Goal: Task Accomplishment & Management: Manage account settings

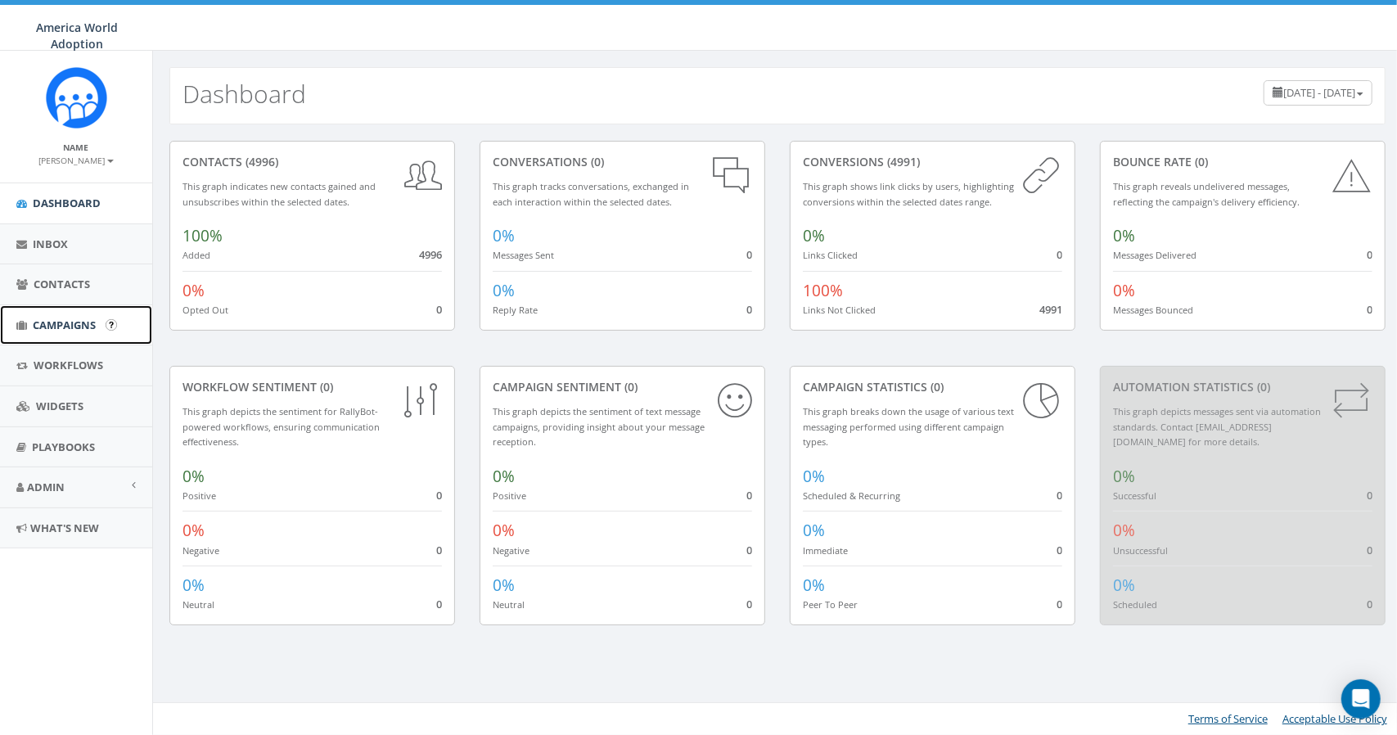
click at [52, 331] on span "Campaigns" at bounding box center [64, 324] width 63 height 15
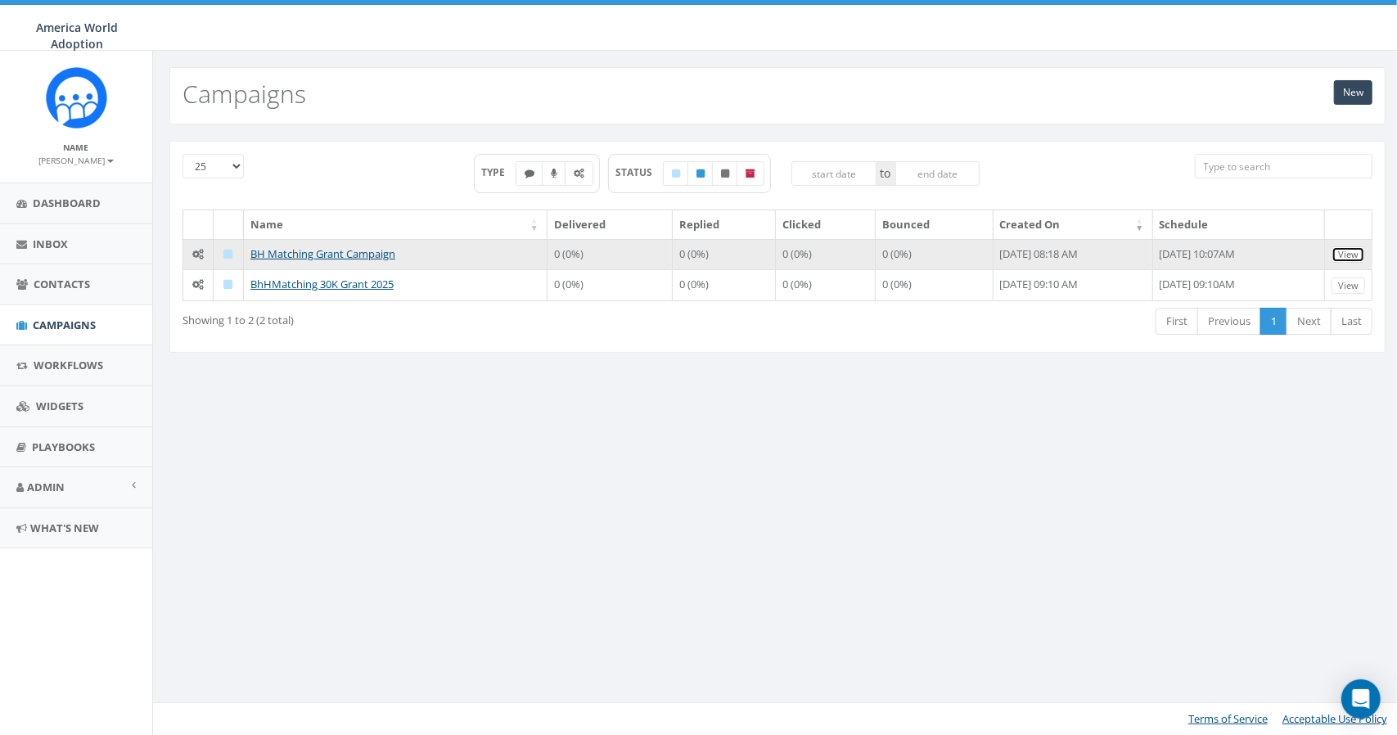
click at [1359, 252] on link "View" at bounding box center [1348, 254] width 34 height 17
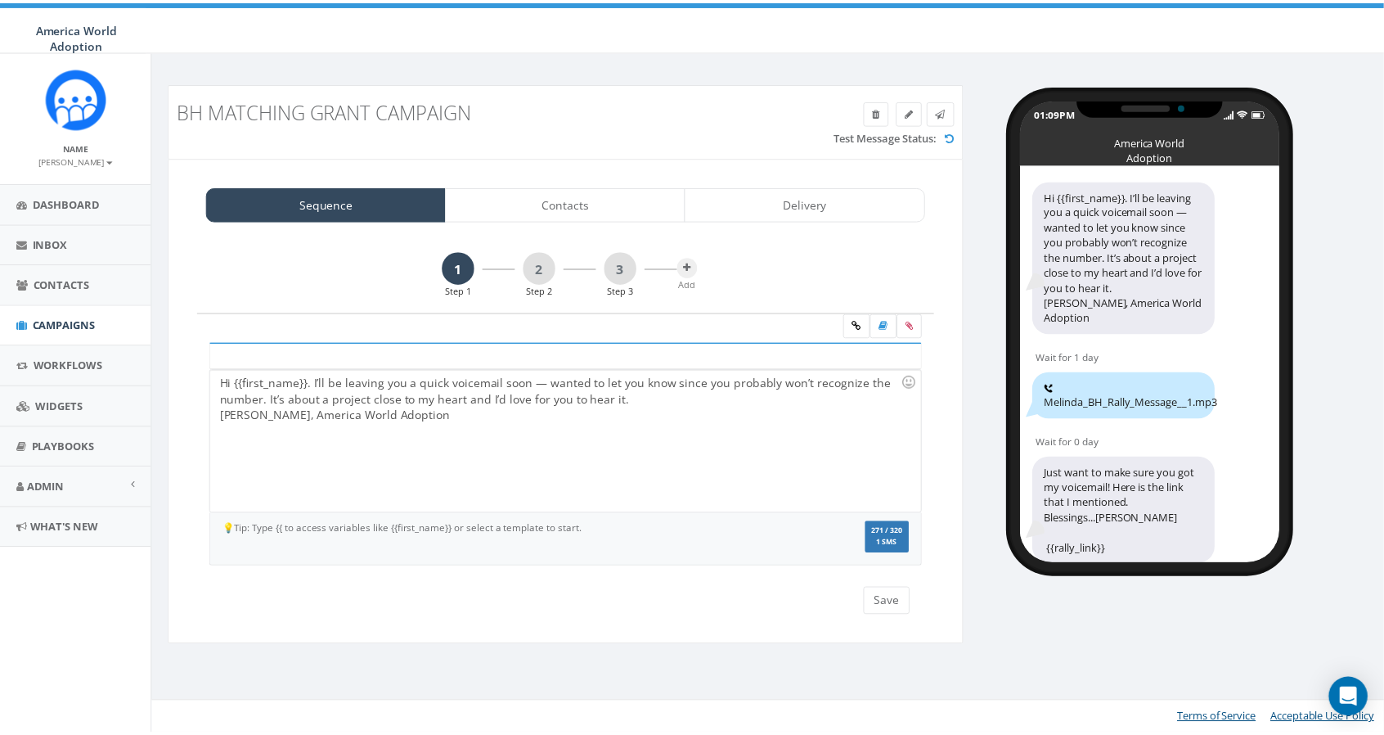
scroll to position [10, 0]
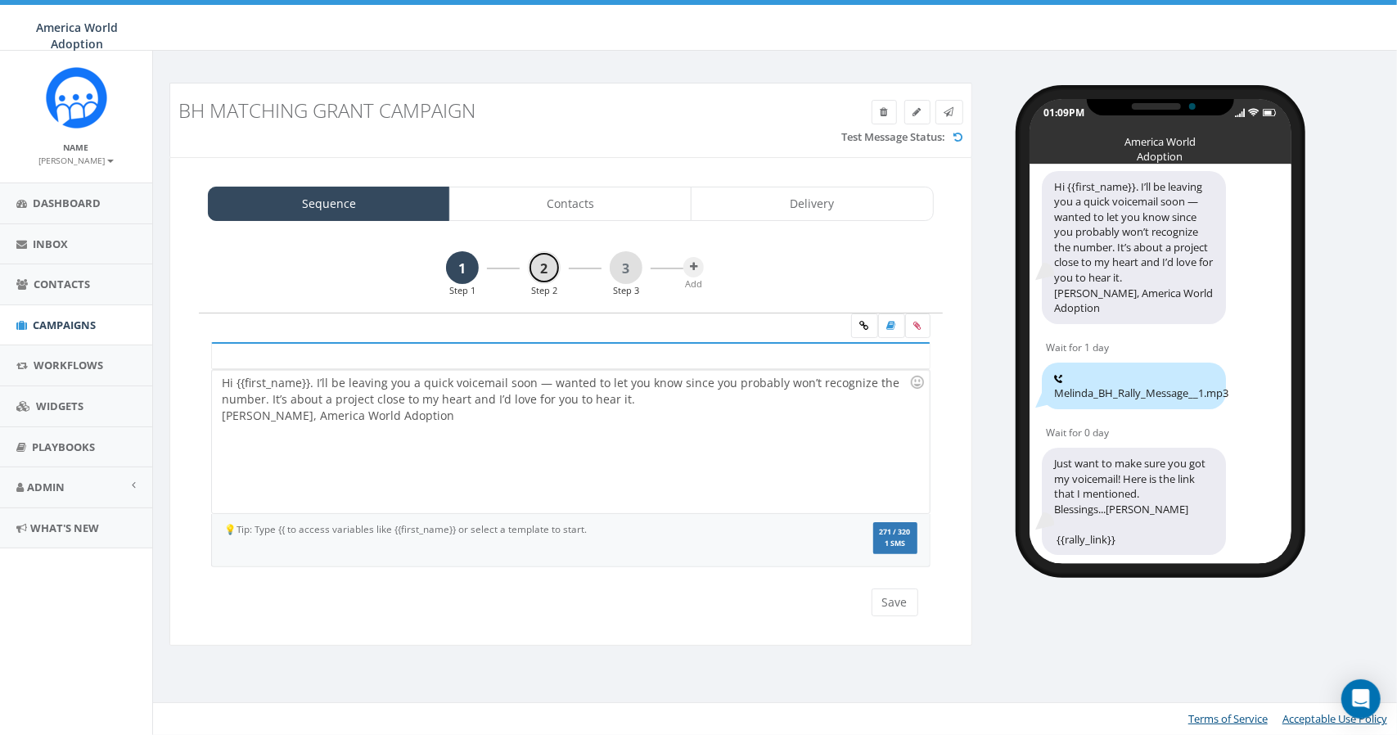
click at [552, 272] on link "2" at bounding box center [544, 267] width 33 height 33
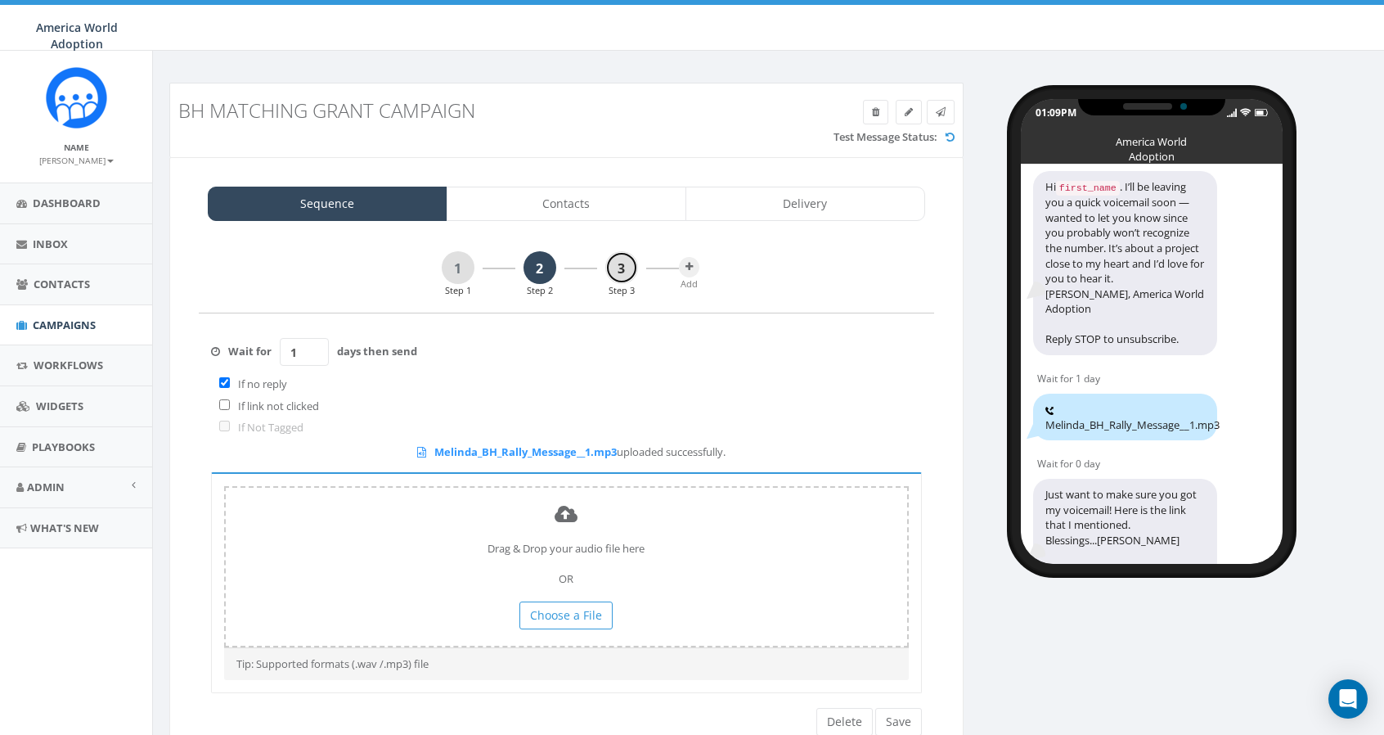
click at [628, 266] on link "3" at bounding box center [622, 267] width 33 height 33
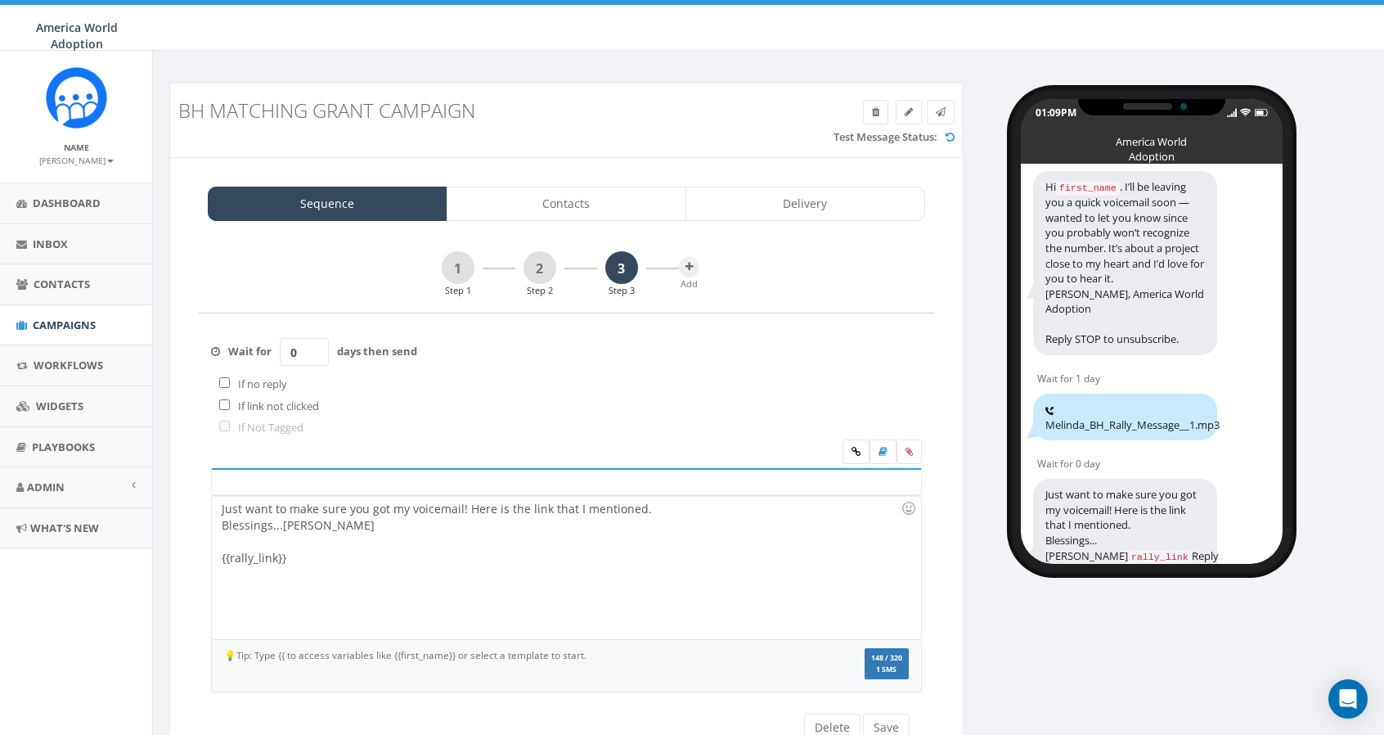
click at [277, 554] on div "Just want to make sure you got my voicemail! Here is the link that I mentioned.…" at bounding box center [566, 567] width 709 height 143
click at [427, 389] on div "Wait for 0 days then send If no reply If link not clicked If Not Tagged" at bounding box center [567, 376] width 736 height 126
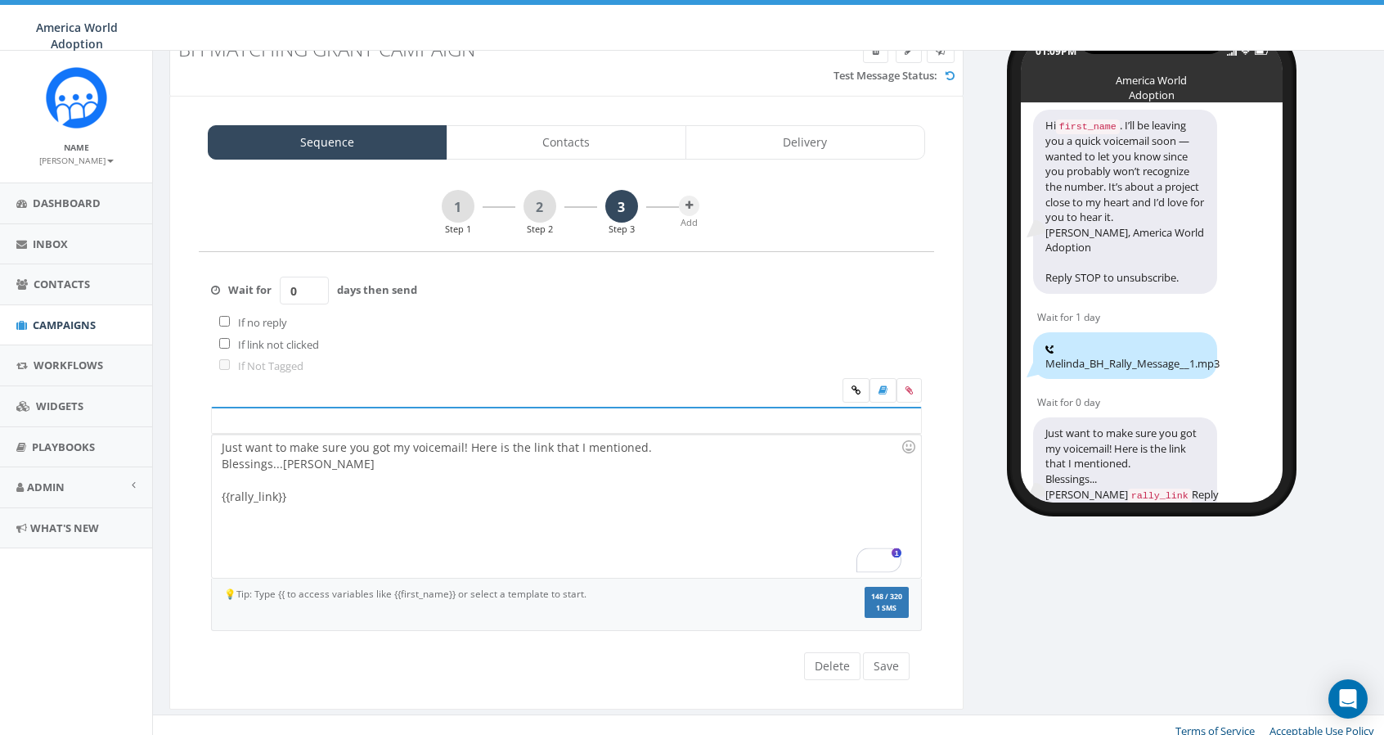
scroll to position [69, 0]
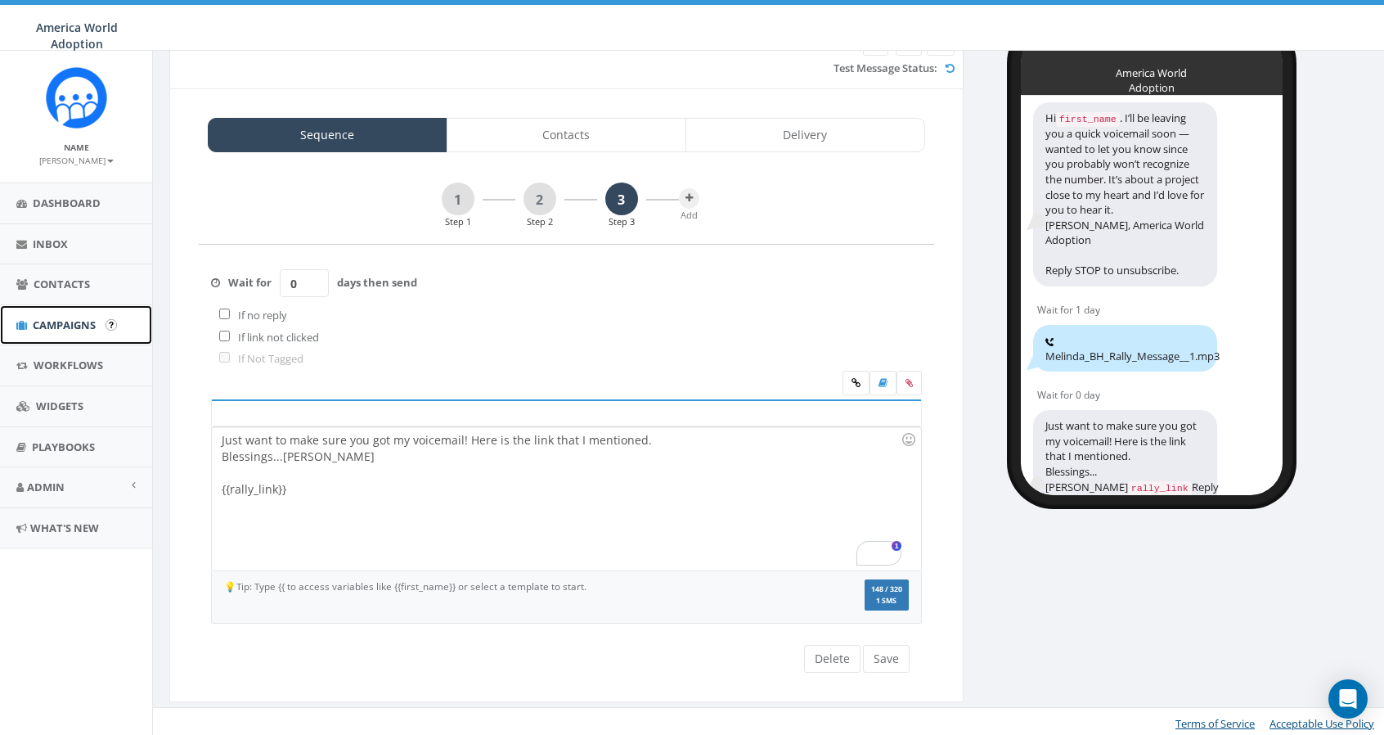
click at [75, 335] on link "Campaigns" at bounding box center [76, 325] width 152 height 40
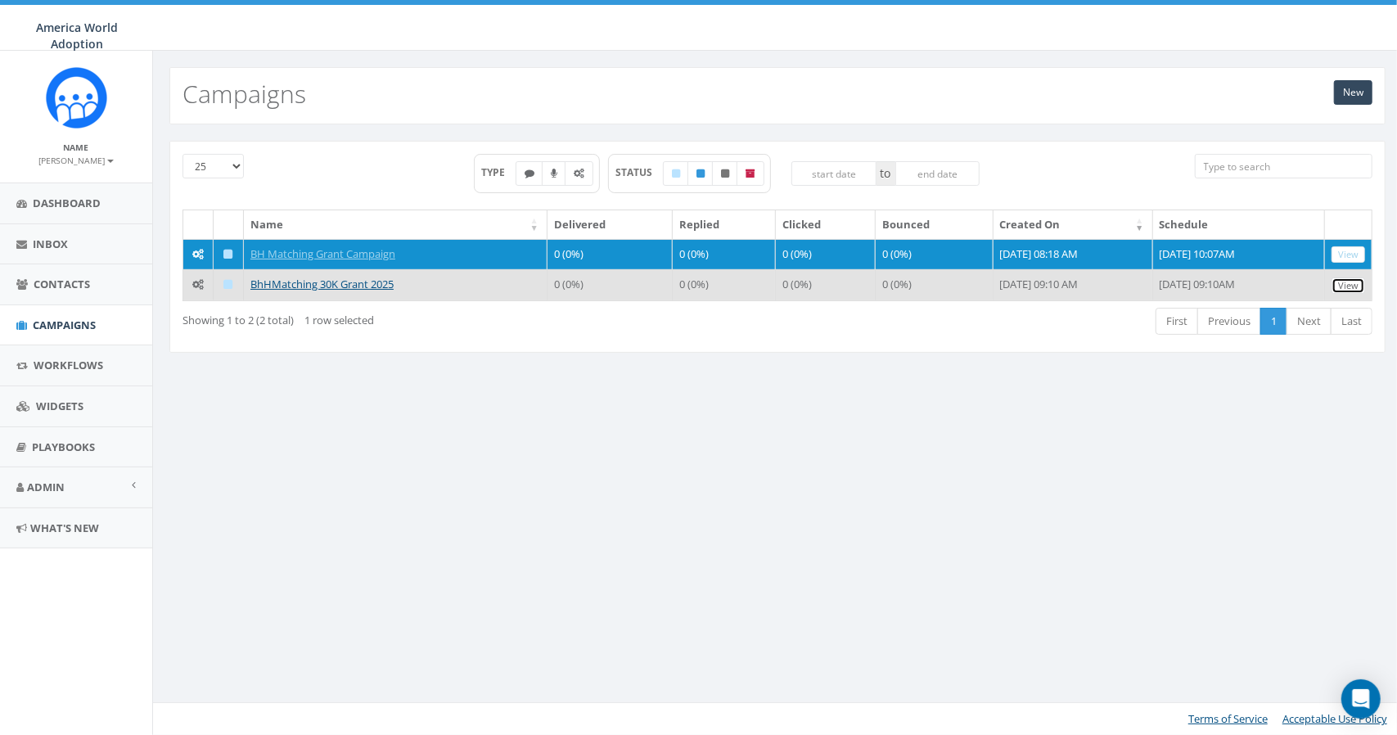
click at [1353, 289] on link "View" at bounding box center [1348, 285] width 34 height 17
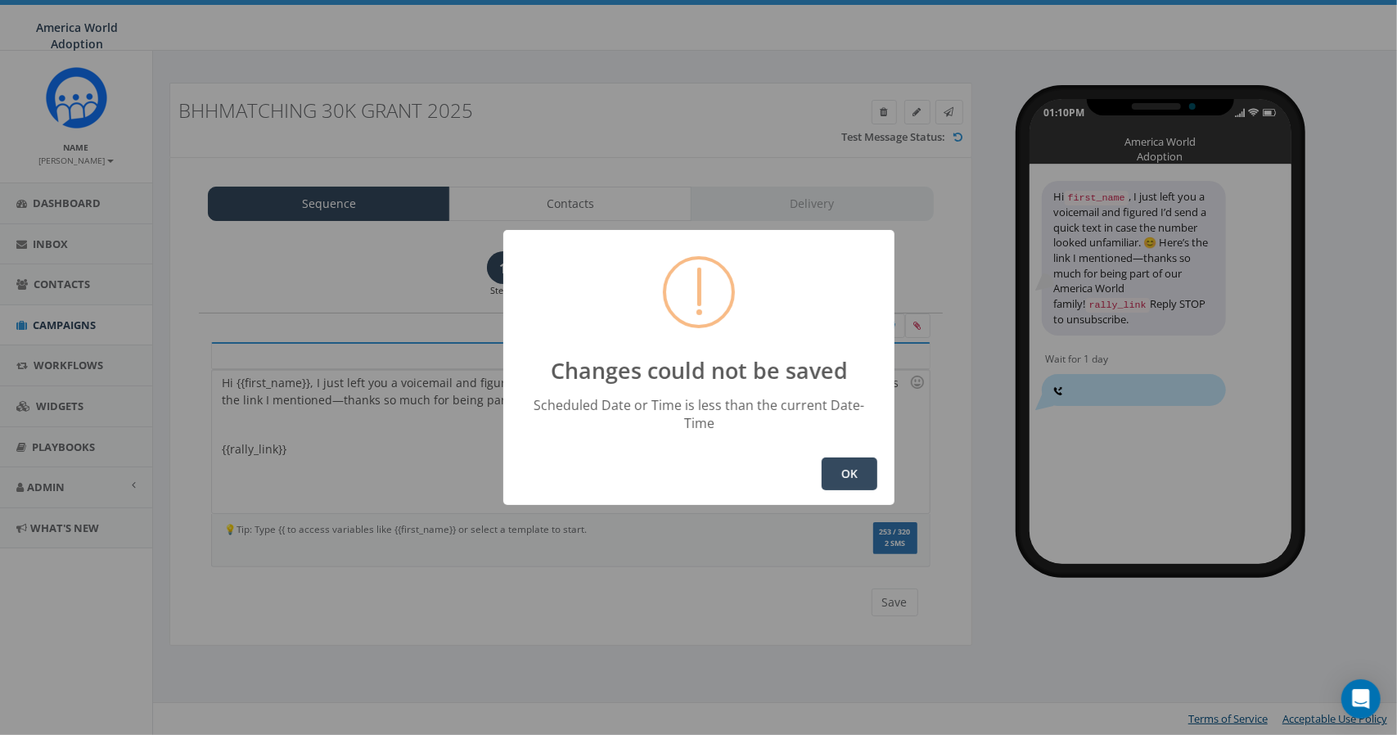
click at [858, 462] on button "OK" at bounding box center [850, 473] width 56 height 33
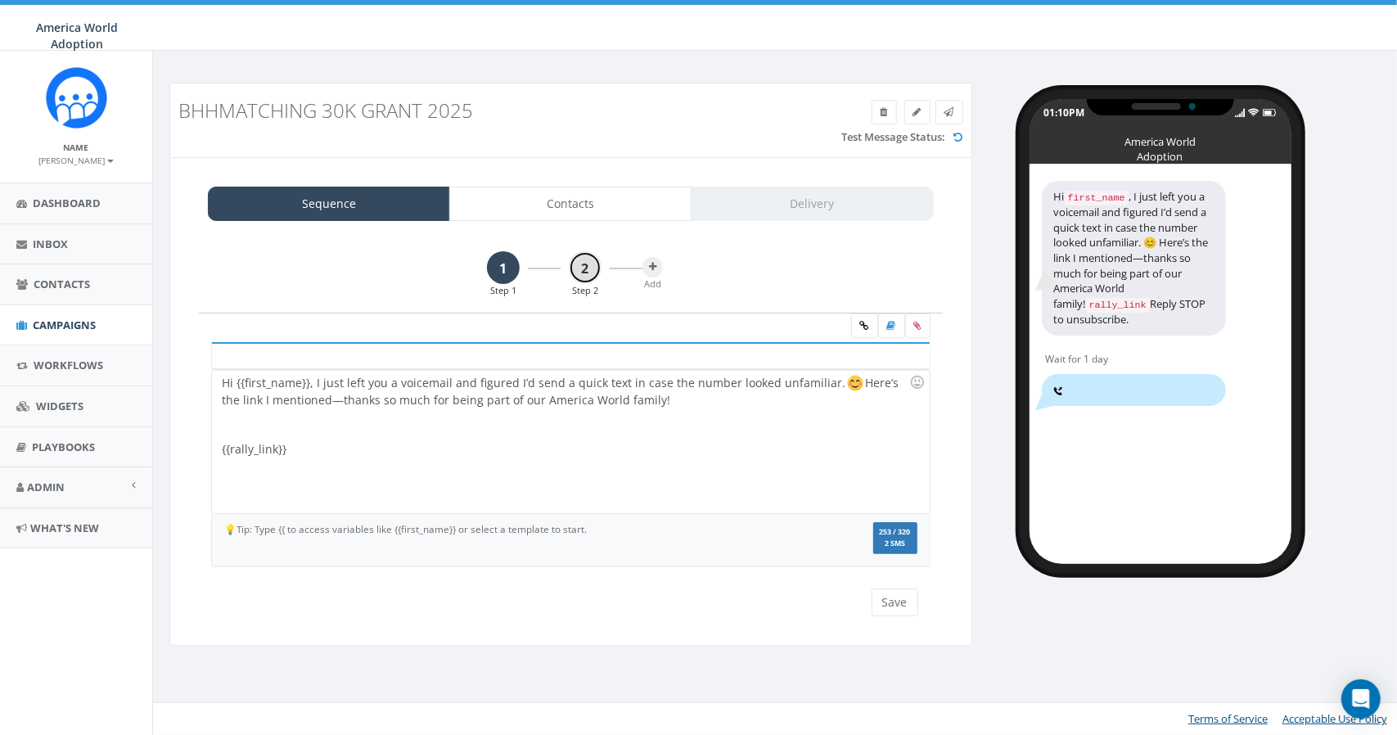
click at [586, 275] on link "2" at bounding box center [585, 267] width 33 height 33
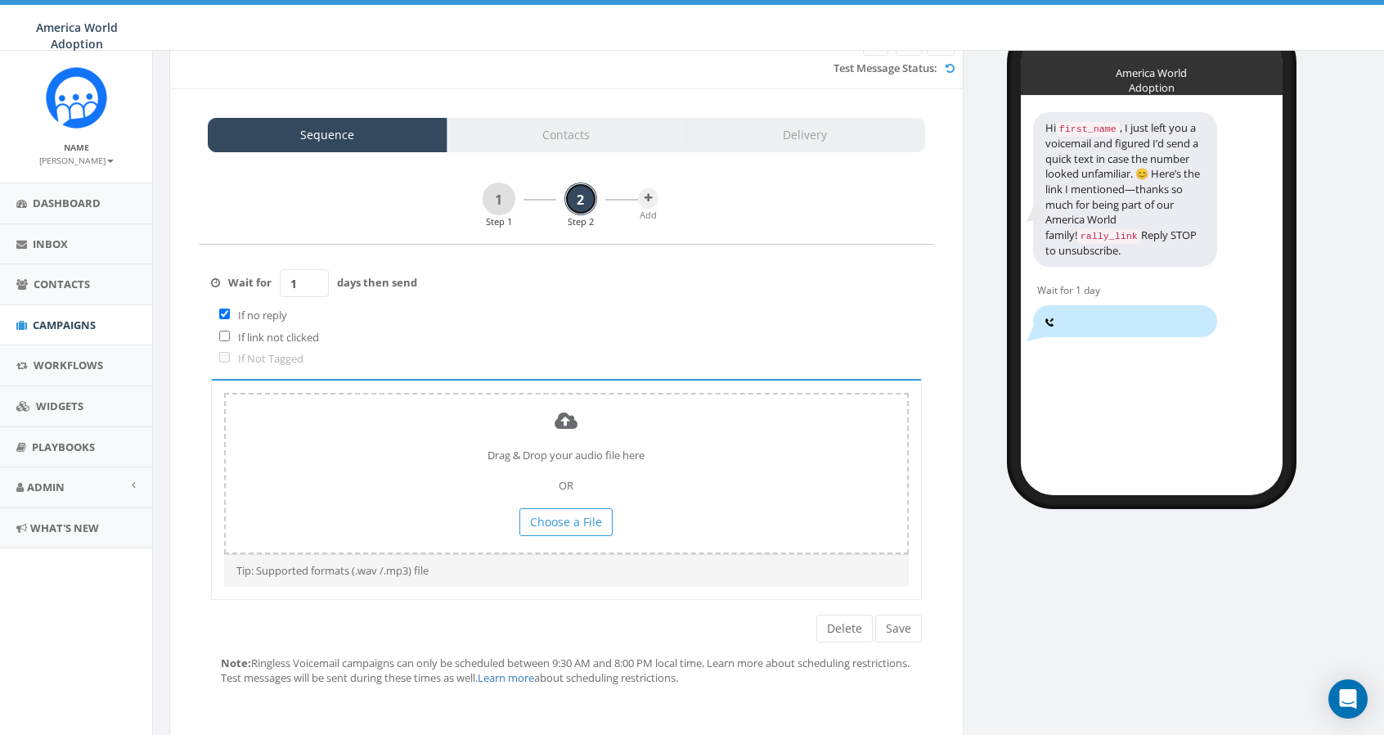
scroll to position [128, 0]
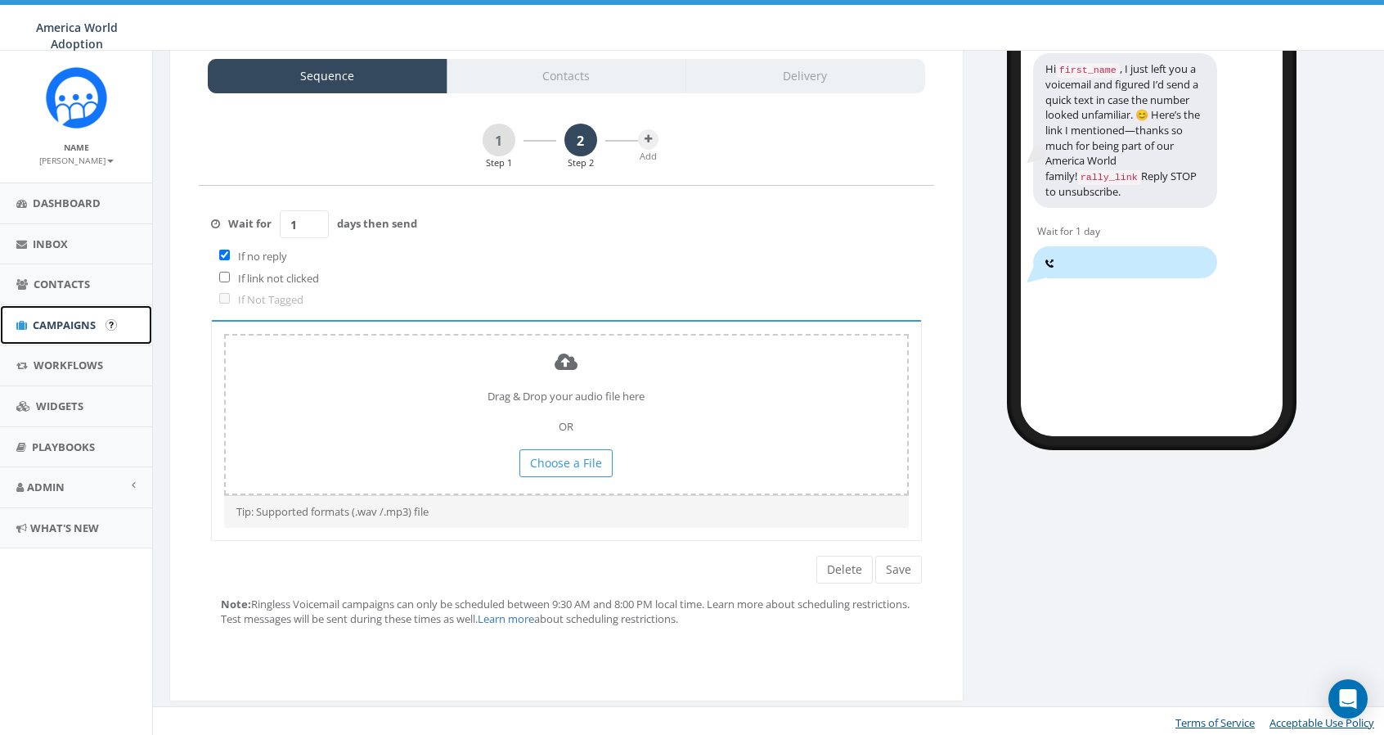
click at [63, 313] on link "Campaigns" at bounding box center [76, 325] width 152 height 40
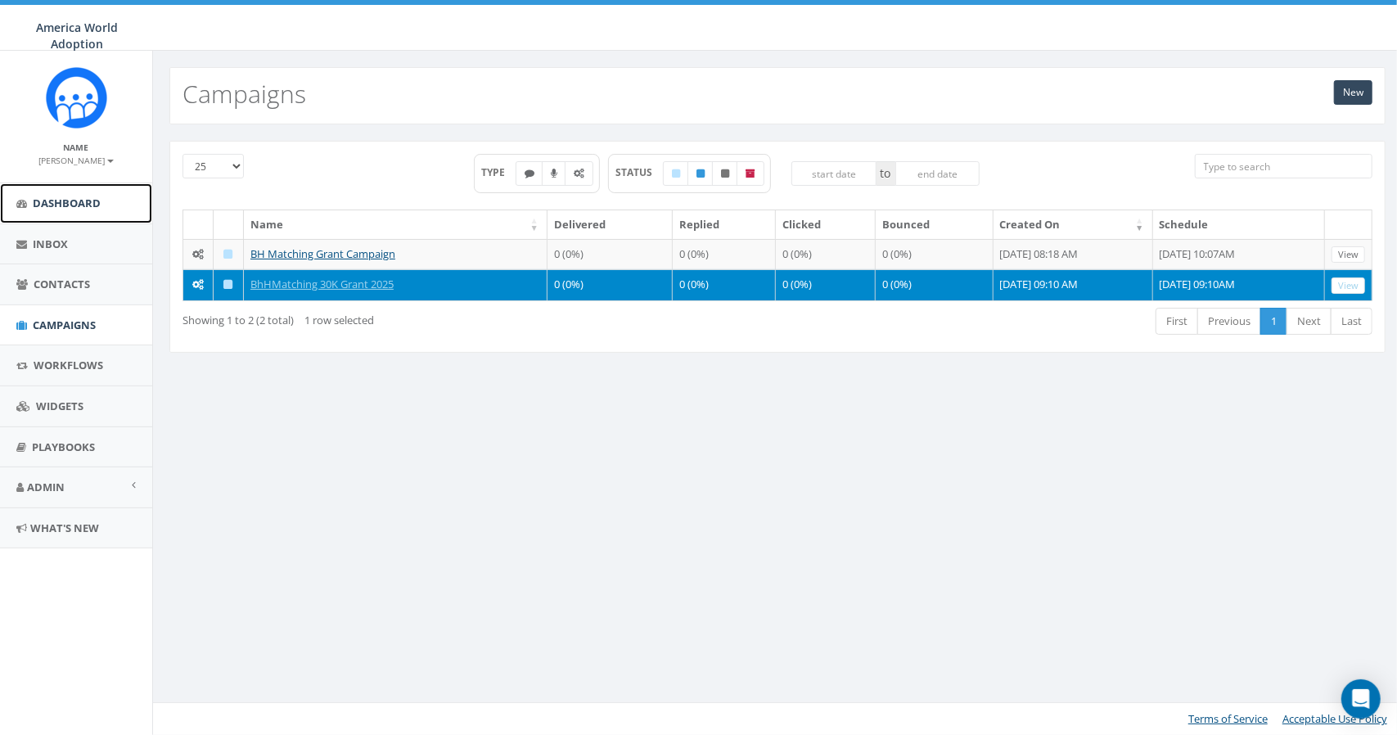
click at [98, 202] on span "Dashboard" at bounding box center [67, 203] width 68 height 15
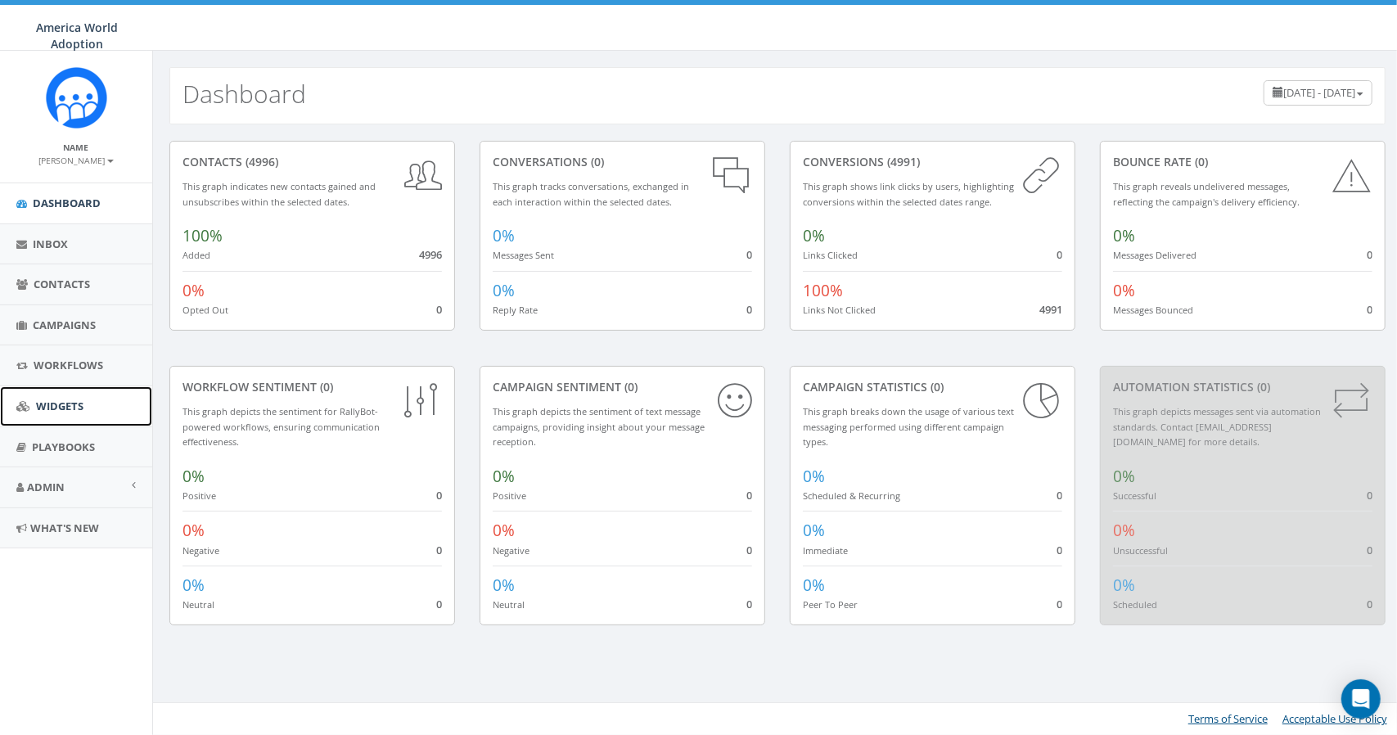
click at [66, 403] on span "Widgets" at bounding box center [59, 405] width 47 height 15
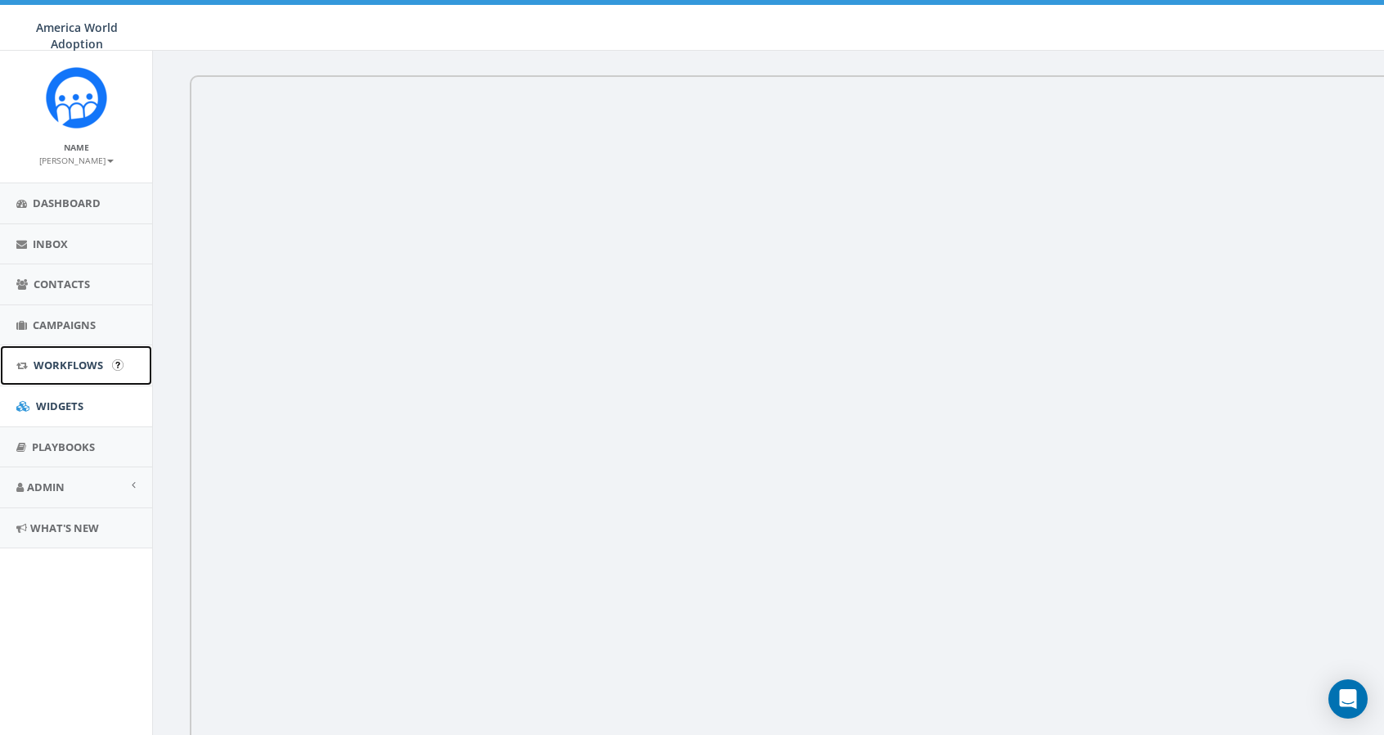
click at [92, 364] on span "Workflows" at bounding box center [69, 365] width 70 height 15
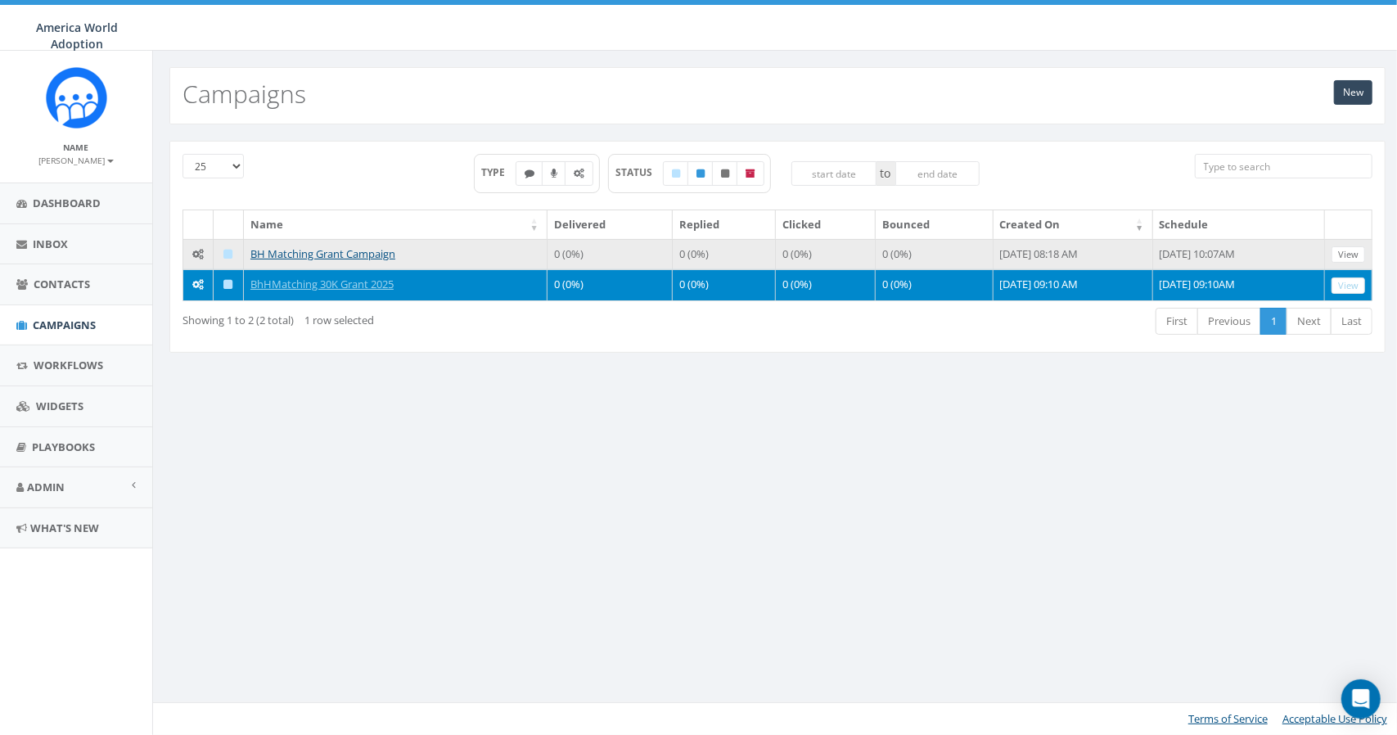
click at [1240, 258] on td "[DATE] 10:07AM" at bounding box center [1239, 254] width 172 height 31
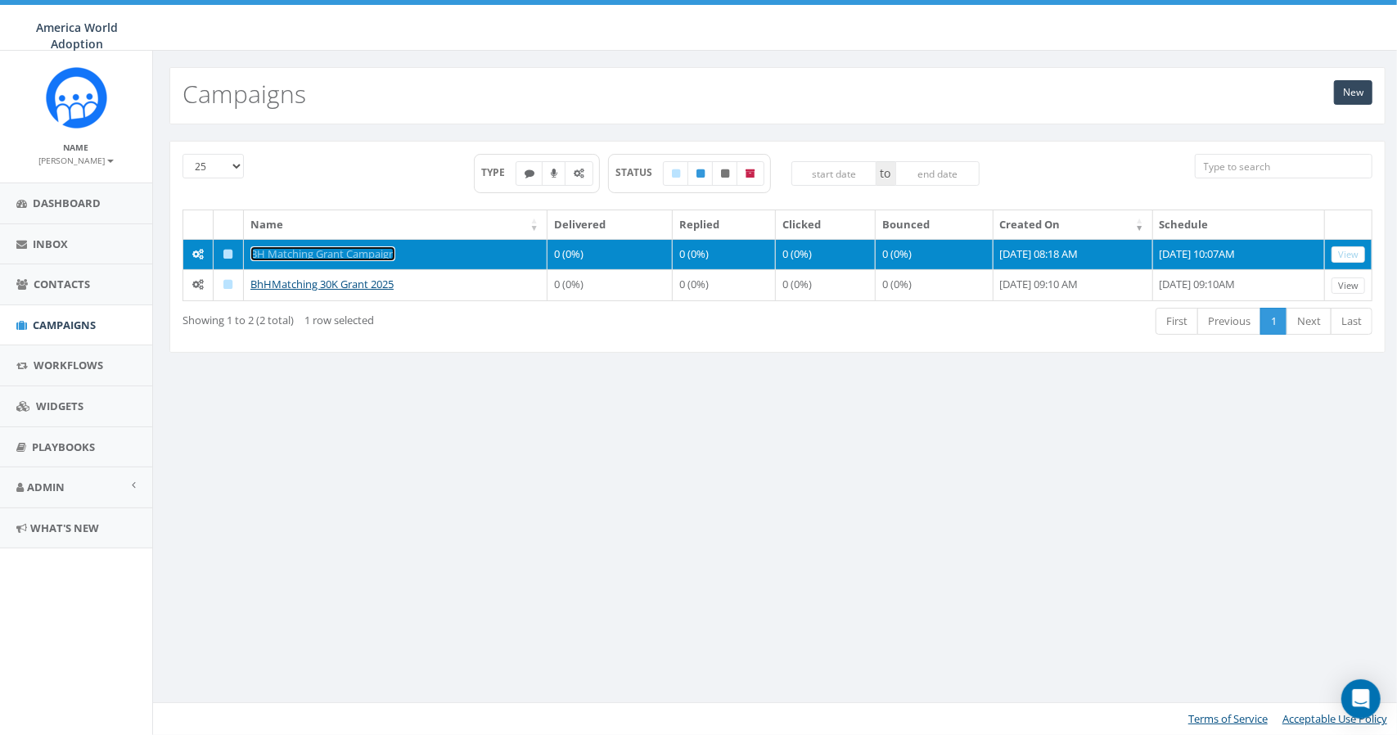
click at [373, 254] on link "BH Matching Grant Campaign" at bounding box center [322, 253] width 145 height 15
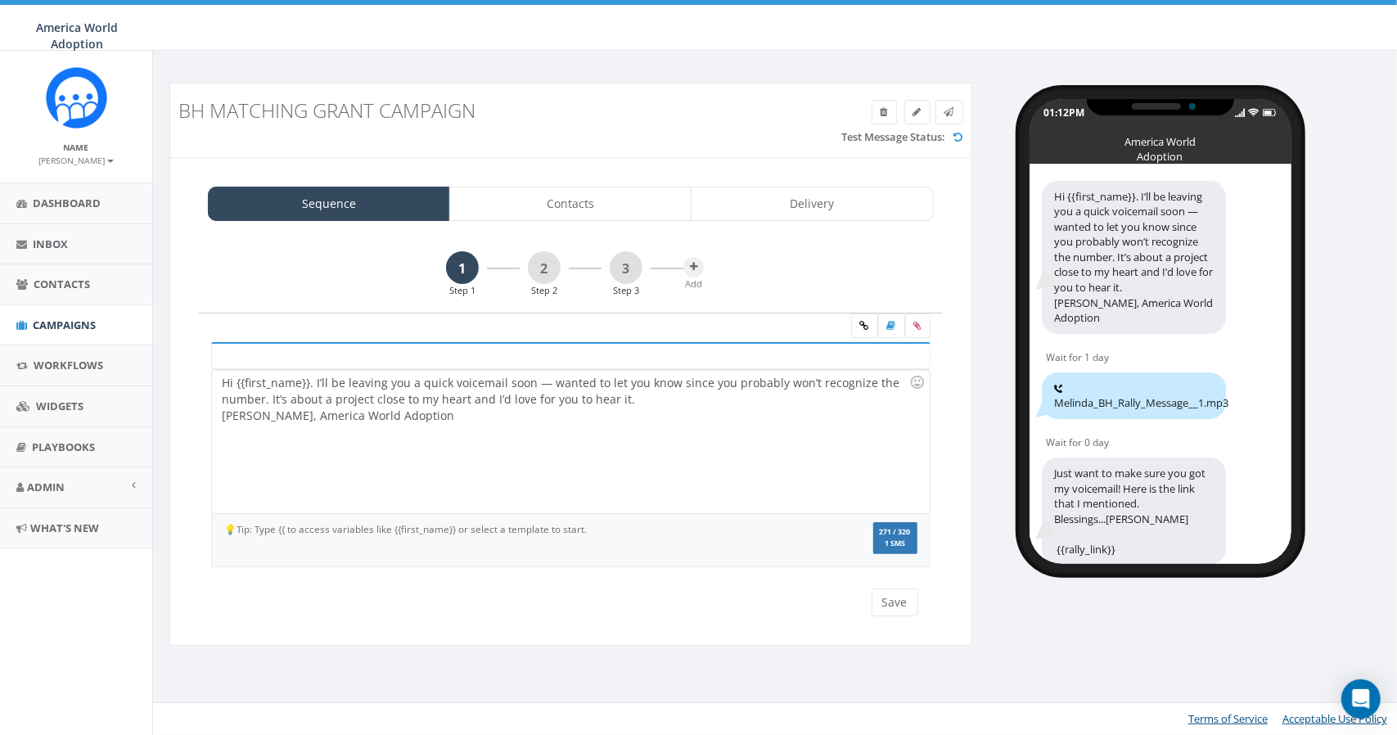
click at [547, 414] on div "Hi {{first_name}}. I’ll be leaving you a quick voicemail soon — wanted to let y…" at bounding box center [570, 441] width 717 height 143
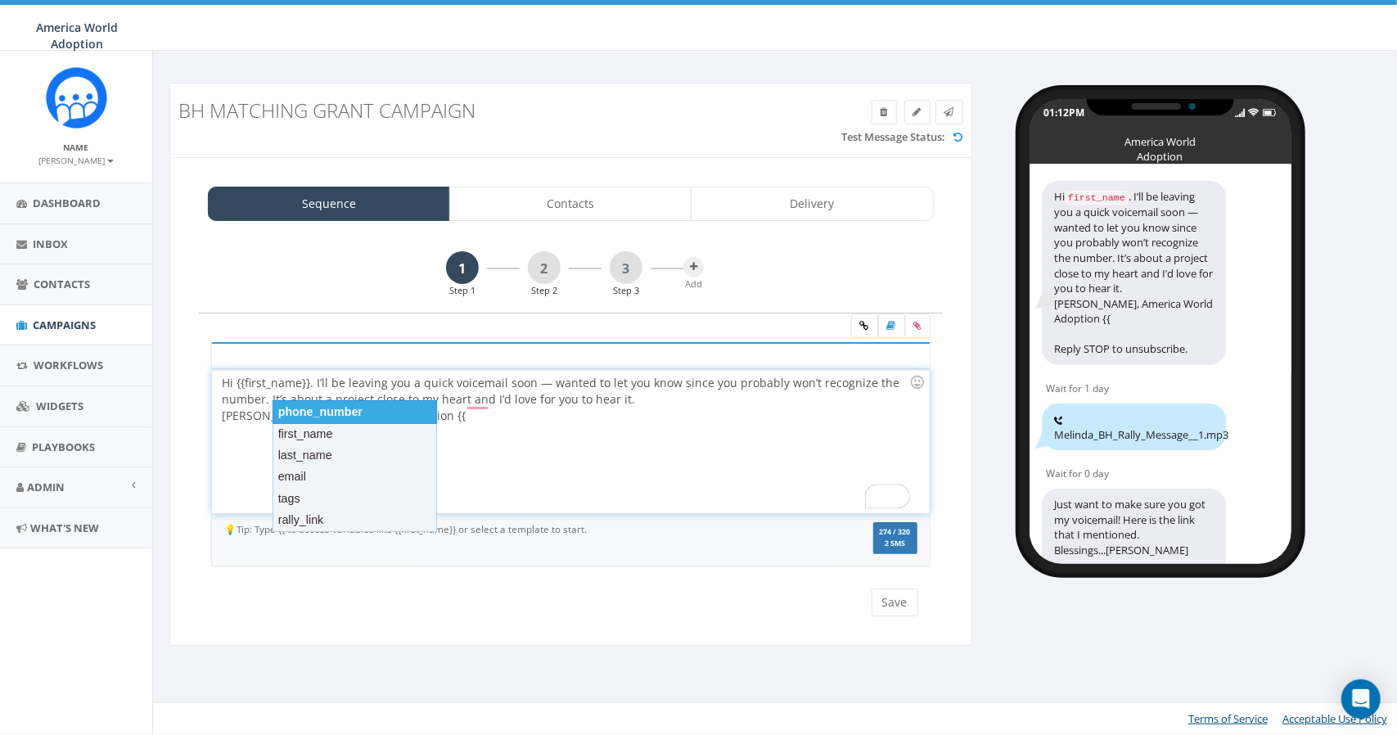
drag, startPoint x: 472, startPoint y: 420, endPoint x: 448, endPoint y: 419, distance: 23.7
click at [447, 419] on div "Hi {{first_name}}. I’ll be leaving you a quick voicemail soon — wanted to let y…" at bounding box center [570, 441] width 717 height 143
click at [465, 410] on div "Hi {{first_name}}. I’ll be leaving you a quick voicemail soon — wanted to let y…" at bounding box center [570, 441] width 717 height 143
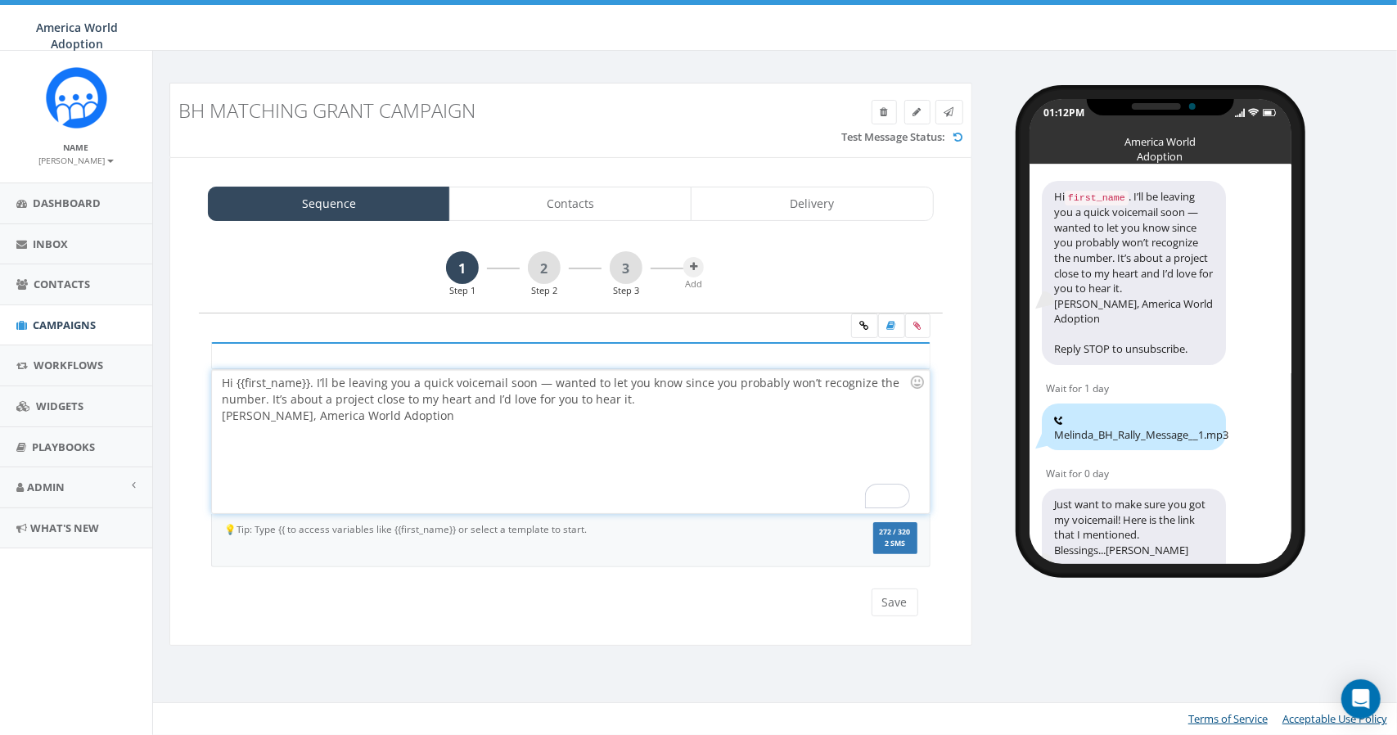
click at [463, 398] on div "Hi {{first_name}}. I’ll be leaving you a quick voicemail soon — wanted to let y…" at bounding box center [570, 441] width 717 height 143
click at [885, 588] on button "Save" at bounding box center [894, 602] width 47 height 28
click at [537, 263] on link "2" at bounding box center [544, 267] width 33 height 33
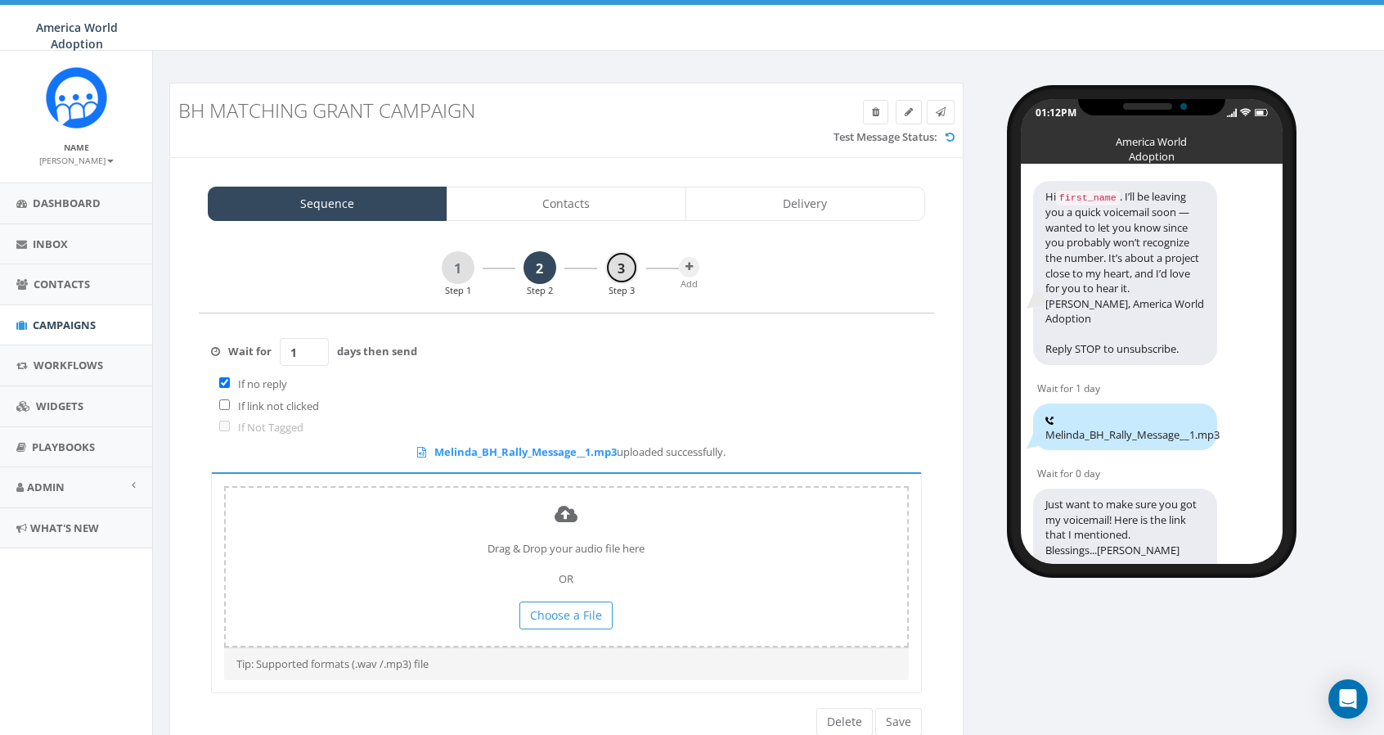
click at [620, 273] on link "3" at bounding box center [622, 267] width 33 height 33
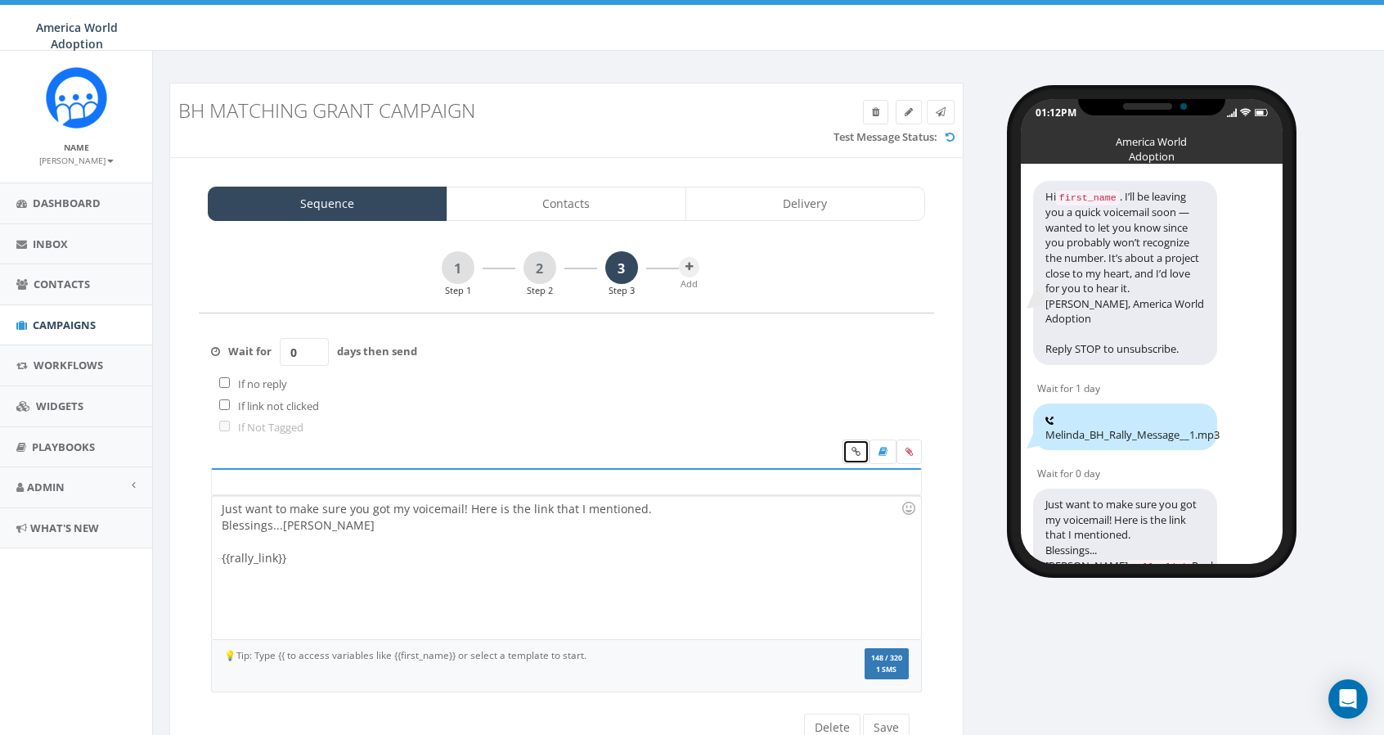
click at [856, 447] on icon at bounding box center [856, 452] width 9 height 10
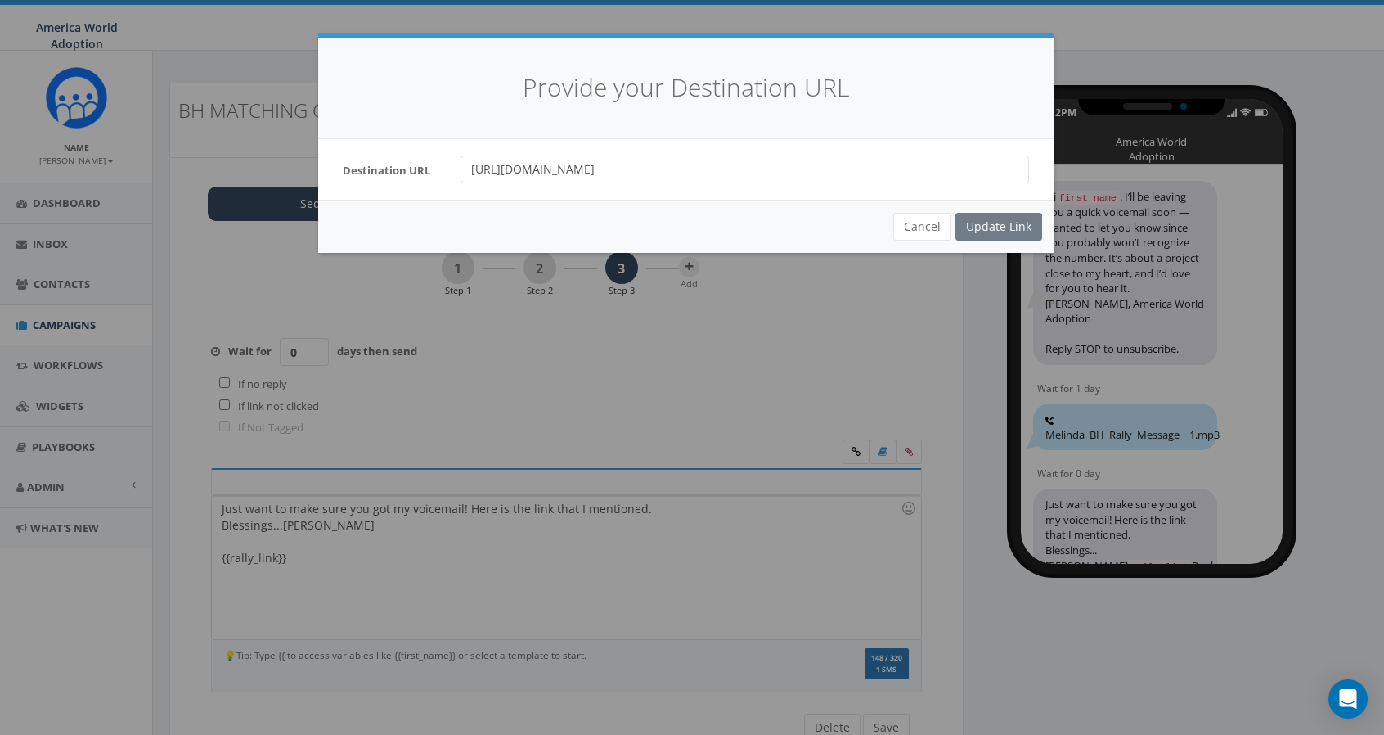
click at [759, 173] on input "[URL][DOMAIN_NAME]" at bounding box center [745, 169] width 569 height 28
click at [925, 223] on button "Cancel" at bounding box center [923, 227] width 58 height 28
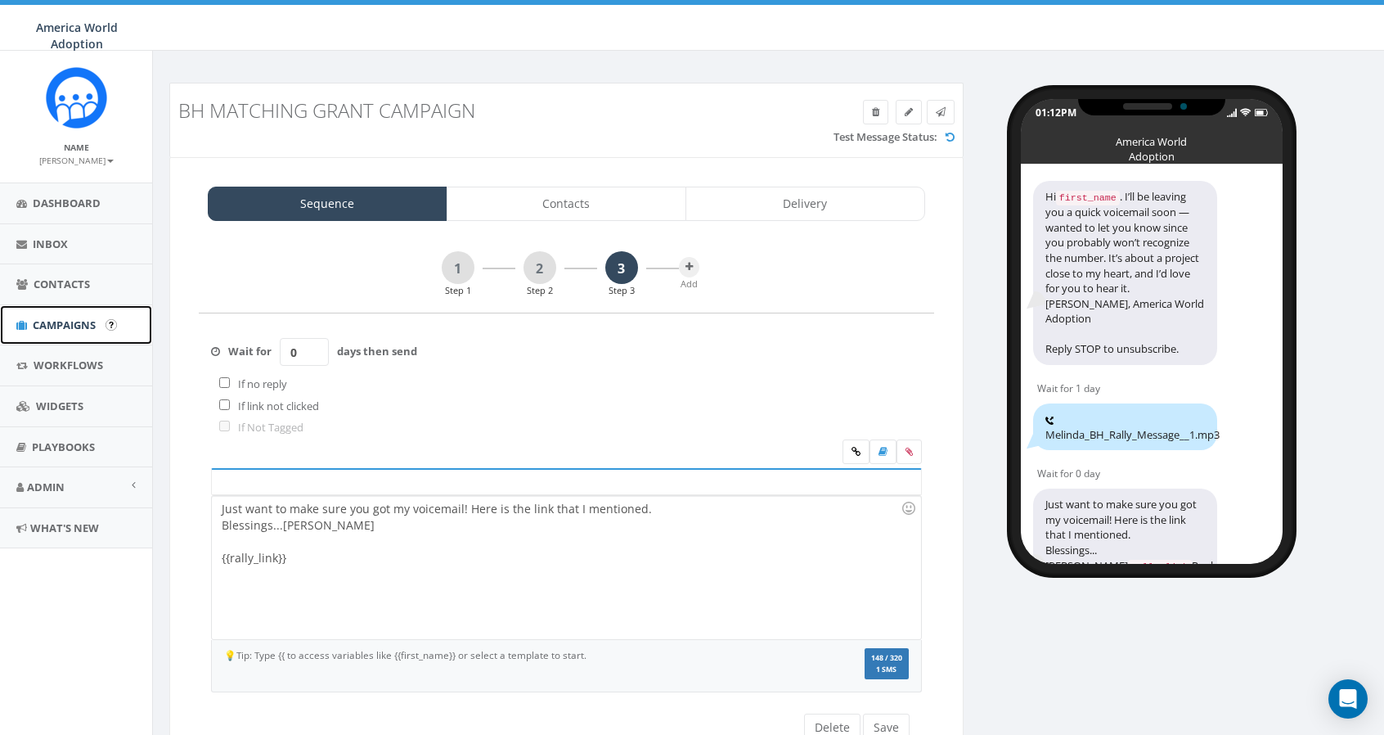
click at [67, 315] on link "Campaigns" at bounding box center [76, 325] width 152 height 40
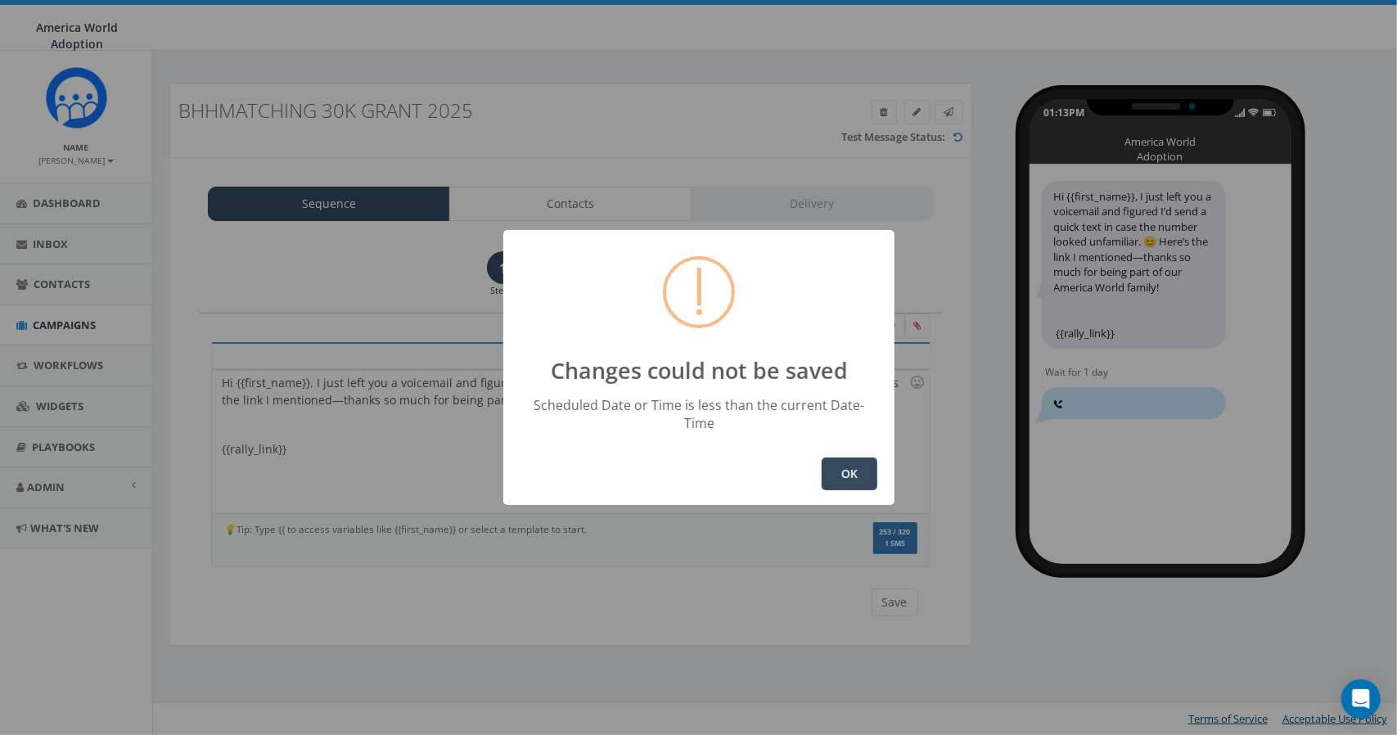
click at [826, 457] on button "OK" at bounding box center [850, 473] width 56 height 33
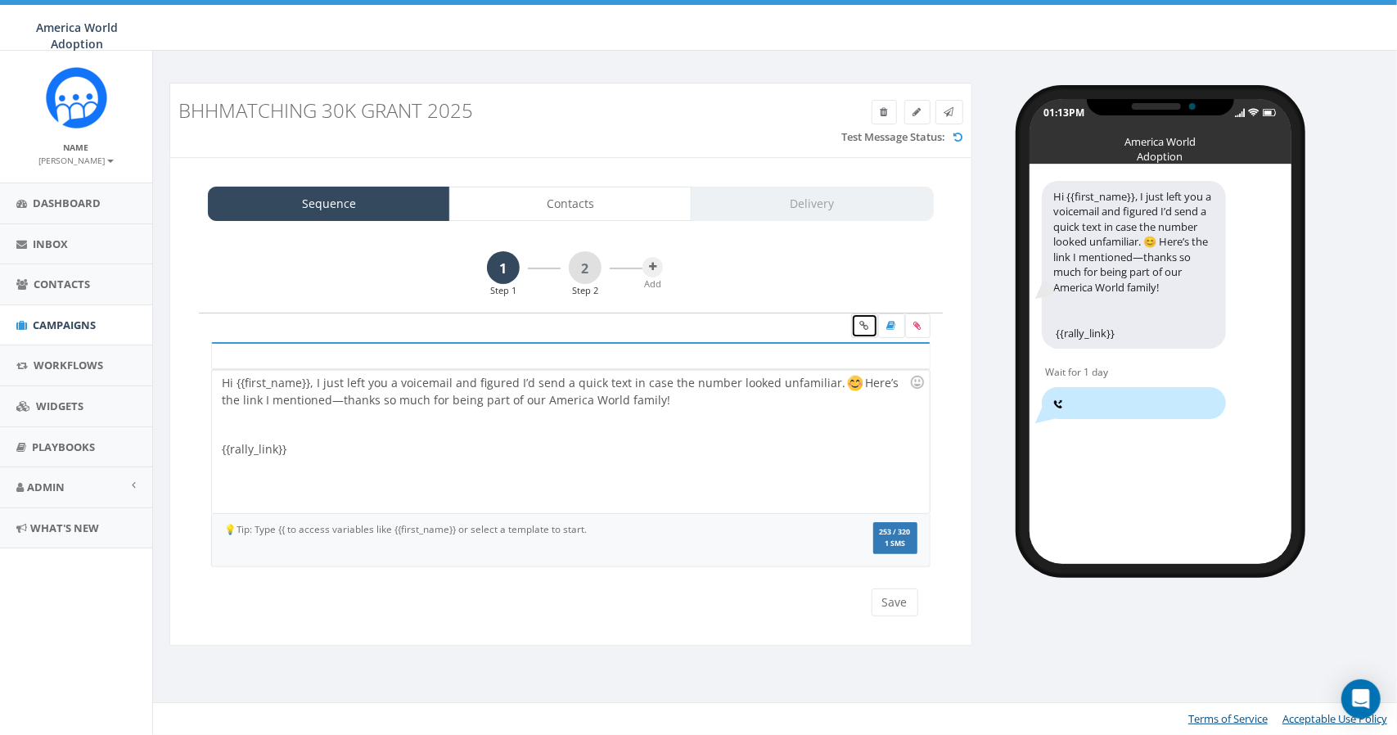
click at [871, 330] on link at bounding box center [864, 325] width 27 height 25
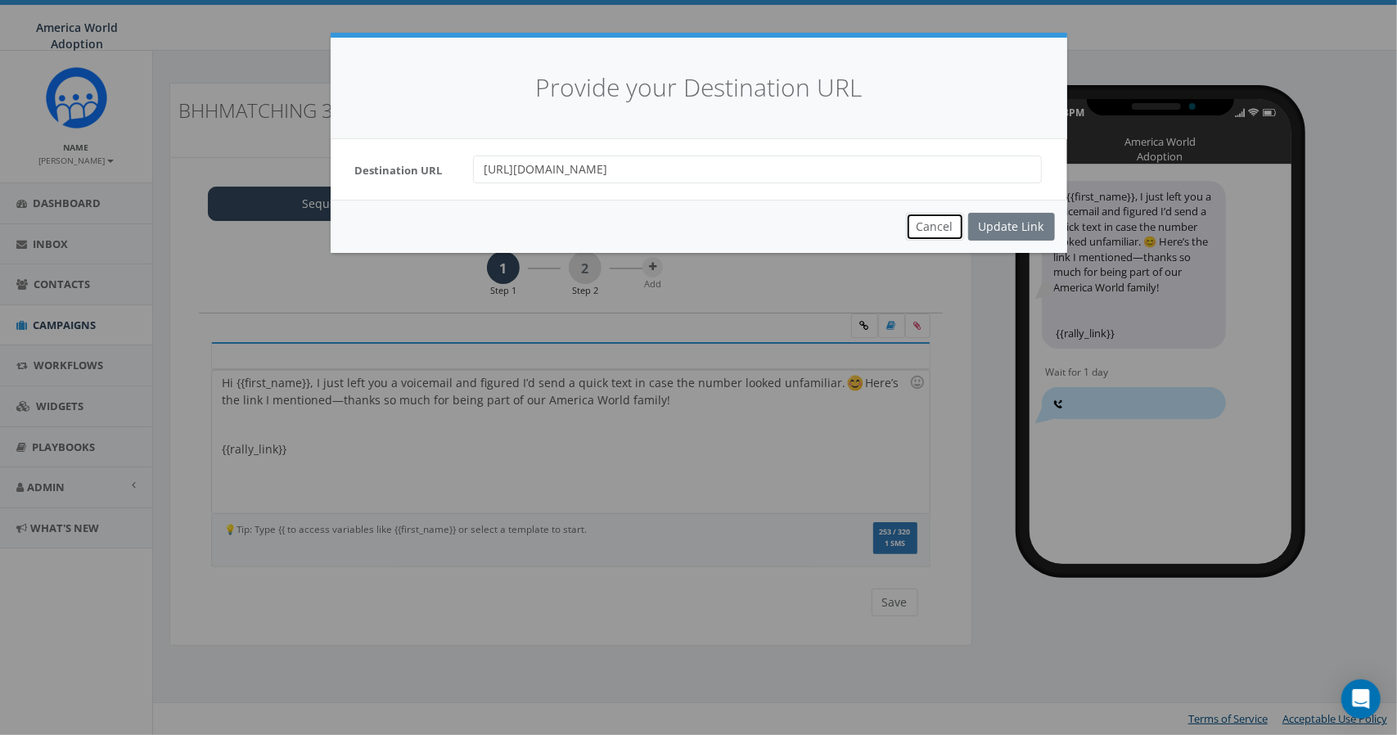
click at [946, 231] on button "Cancel" at bounding box center [935, 227] width 58 height 28
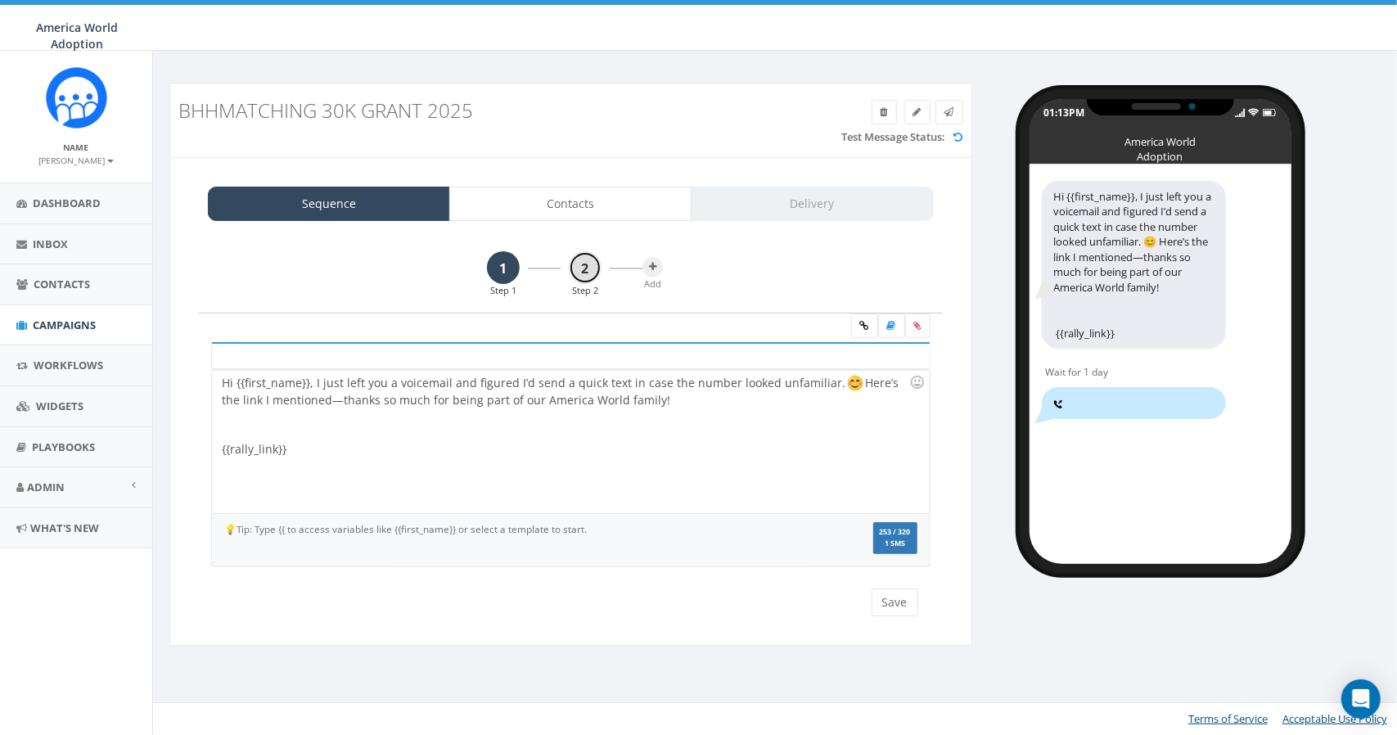
click at [583, 269] on link "2" at bounding box center [585, 267] width 33 height 33
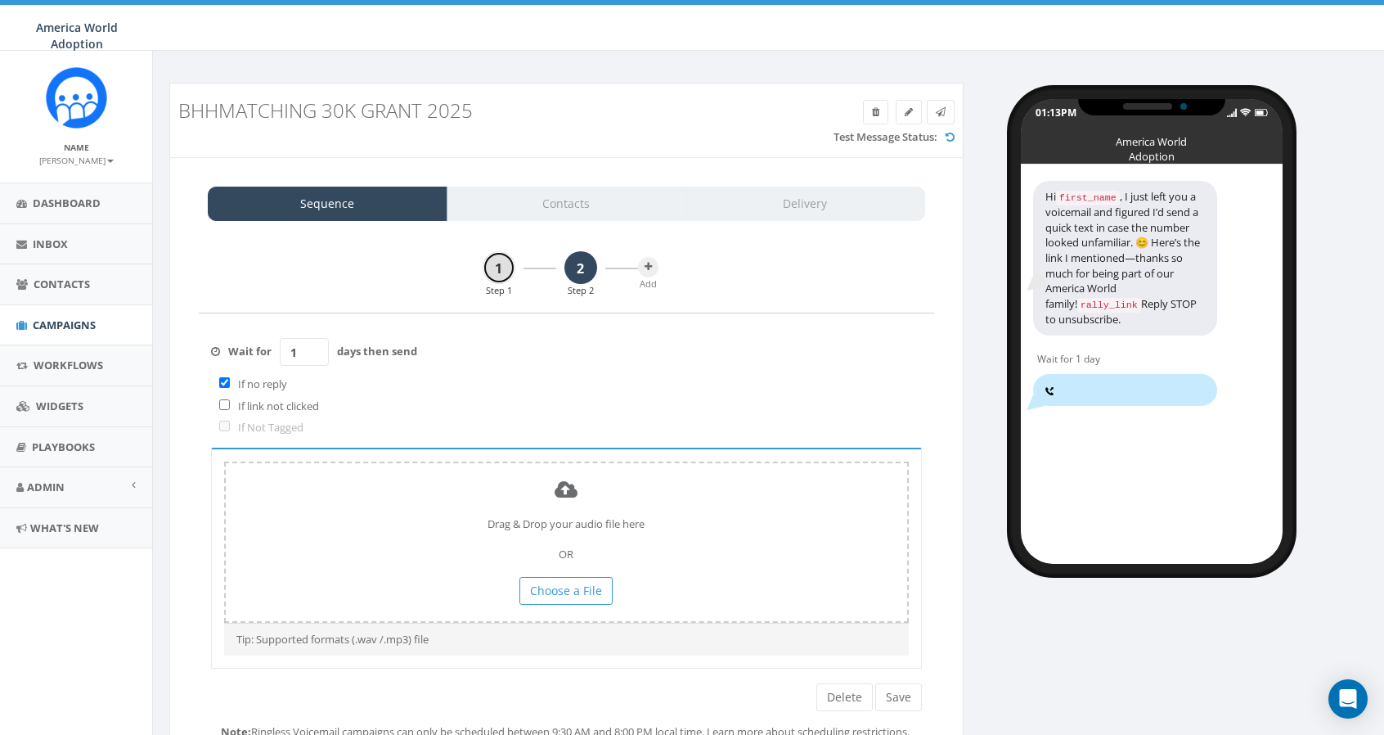
click at [512, 266] on link "1" at bounding box center [499, 267] width 33 height 33
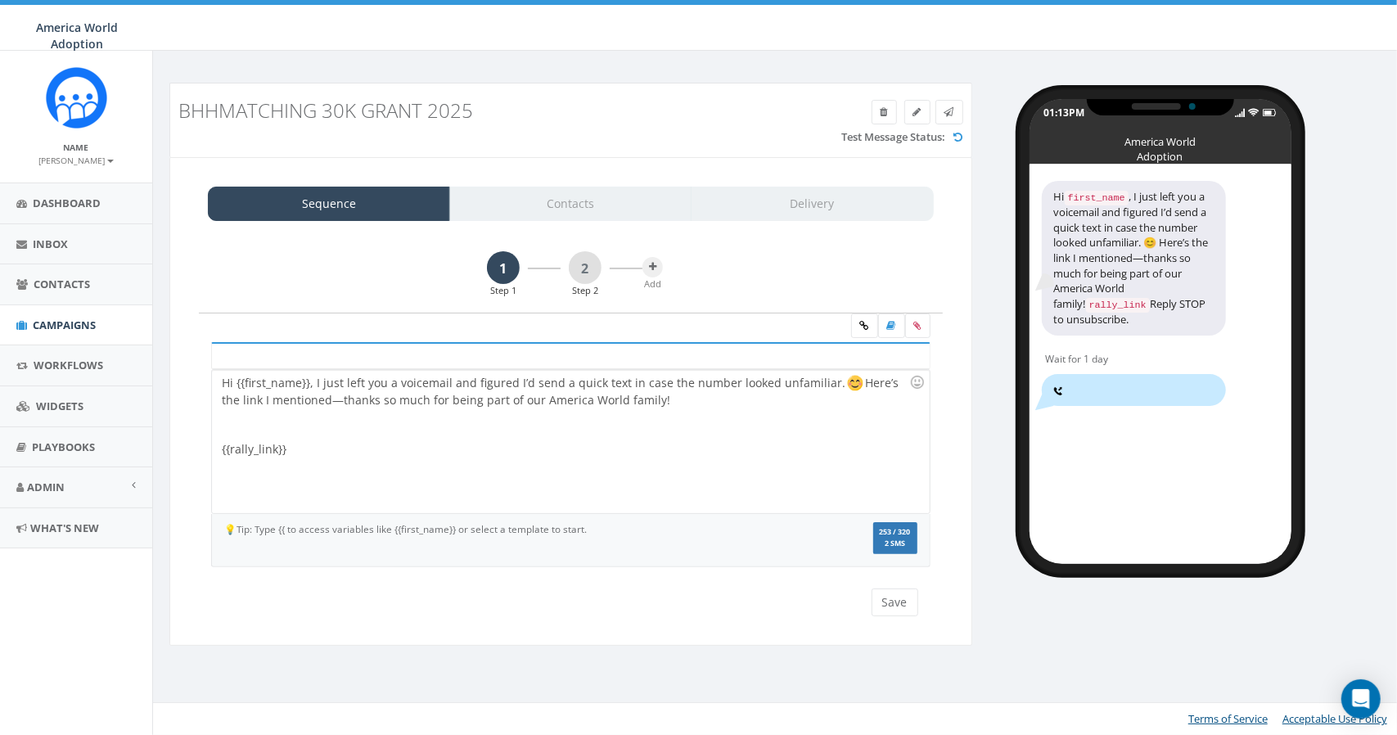
click at [258, 408] on div at bounding box center [565, 424] width 687 height 33
click at [870, 323] on link at bounding box center [864, 325] width 27 height 25
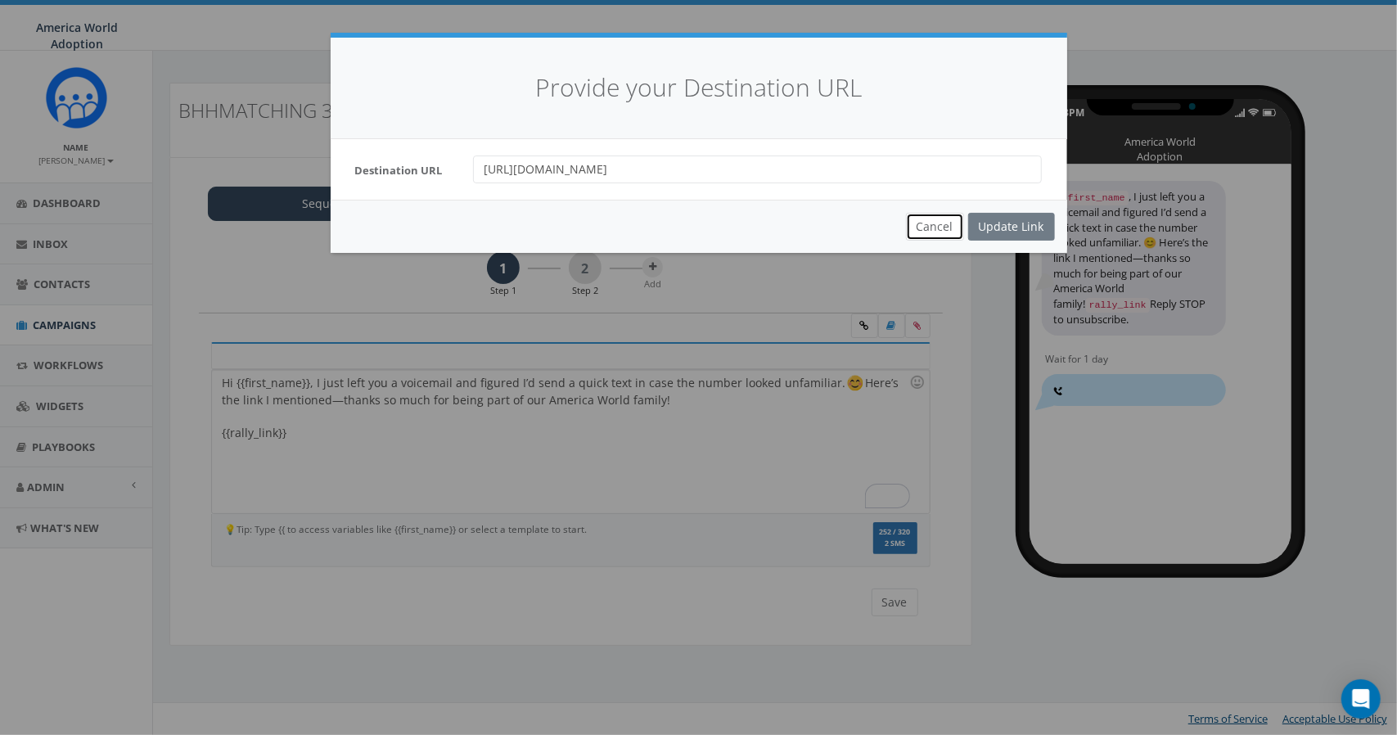
click at [928, 220] on button "Cancel" at bounding box center [935, 227] width 58 height 28
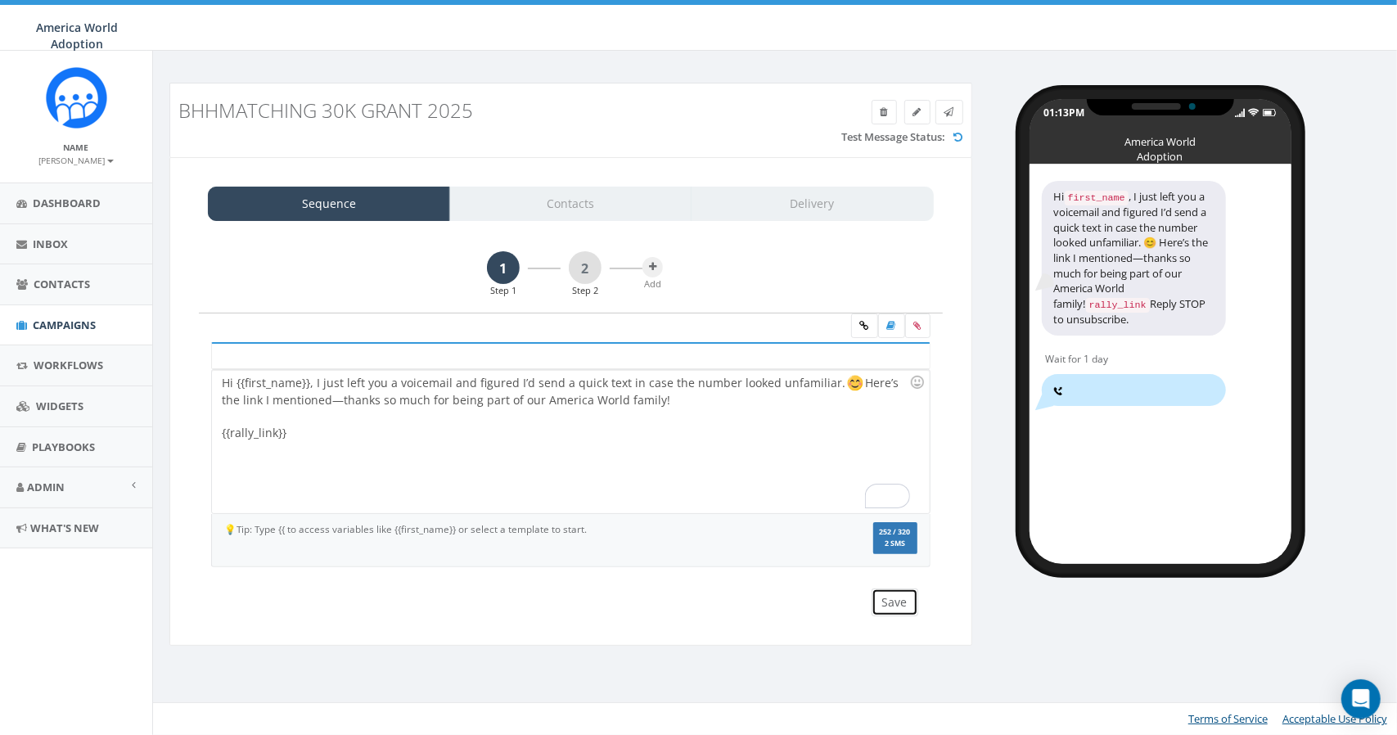
click at [902, 597] on button "Save" at bounding box center [894, 602] width 47 height 28
